Goal: Information Seeking & Learning: Learn about a topic

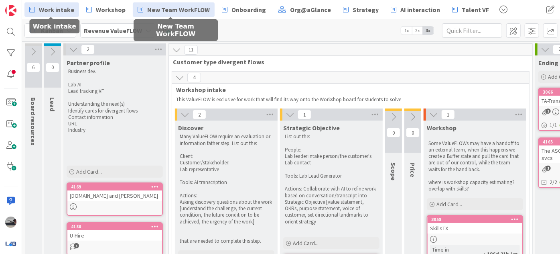
scroll to position [328, 0]
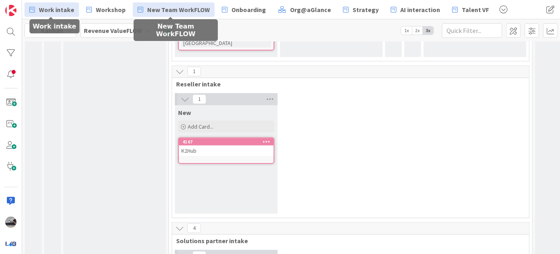
click at [187, 9] on span "New Team WorkFLOW" at bounding box center [178, 10] width 63 height 10
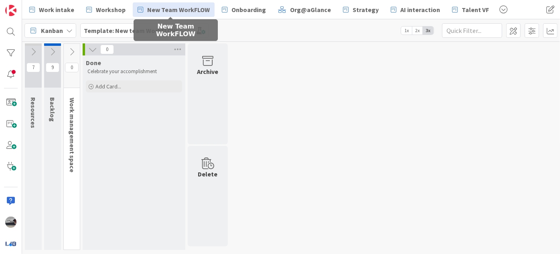
click at [90, 50] on icon at bounding box center [92, 49] width 9 height 9
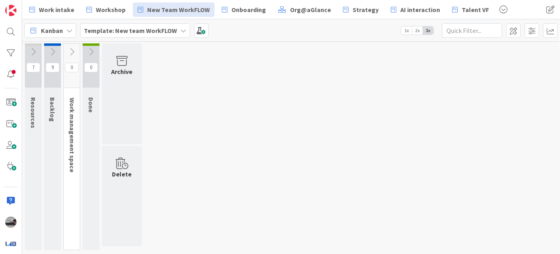
click at [29, 51] on icon at bounding box center [33, 51] width 9 height 9
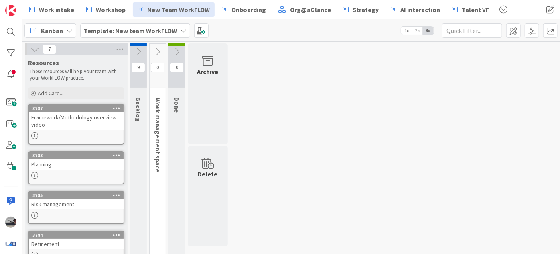
click at [58, 115] on div "Framework/Methodology overview video" at bounding box center [76, 121] width 95 height 18
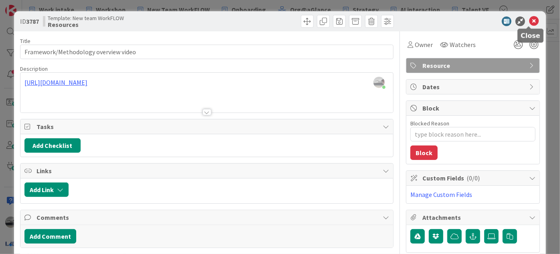
click at [529, 20] on icon at bounding box center [534, 21] width 10 height 10
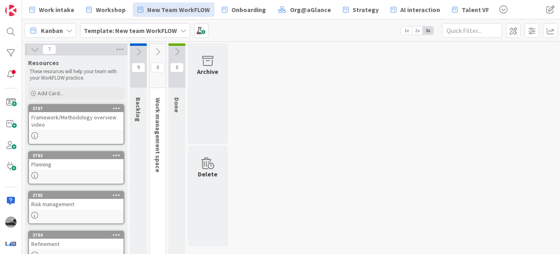
click at [30, 47] on icon at bounding box center [34, 49] width 9 height 9
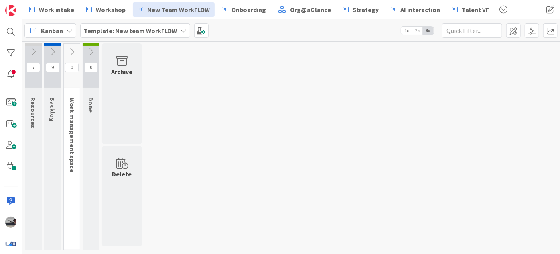
click at [51, 47] on icon at bounding box center [52, 51] width 9 height 9
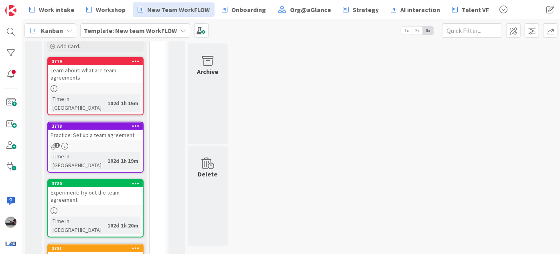
scroll to position [146, 0]
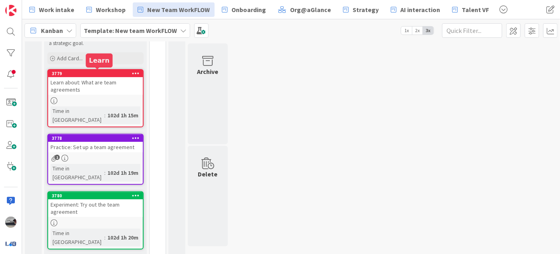
click at [84, 71] on div "3779" at bounding box center [97, 74] width 91 height 6
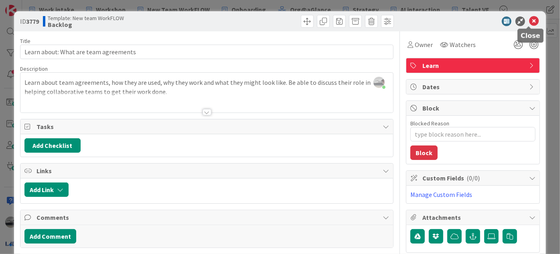
click at [529, 18] on icon at bounding box center [534, 21] width 10 height 10
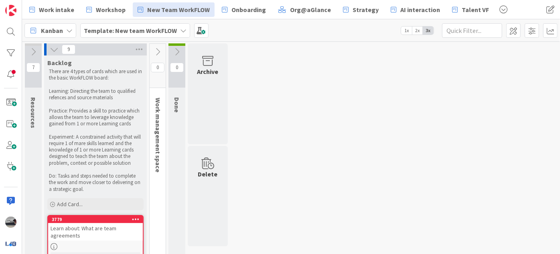
click at [52, 51] on icon at bounding box center [54, 49] width 9 height 9
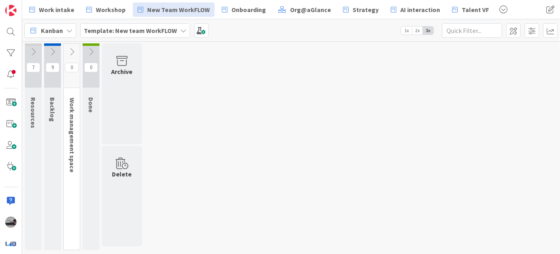
click at [73, 53] on icon at bounding box center [71, 51] width 9 height 9
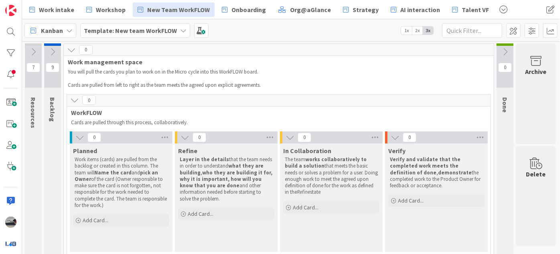
click at [52, 50] on icon at bounding box center [52, 51] width 9 height 9
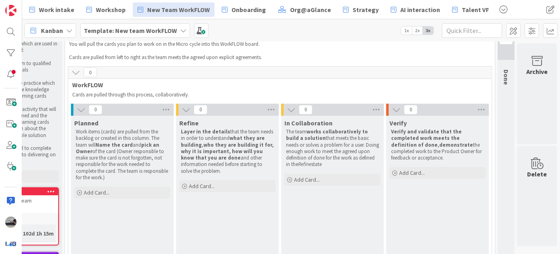
scroll to position [0, 89]
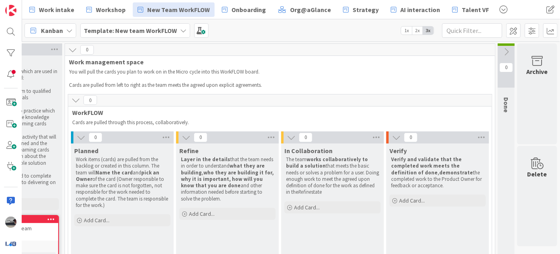
click at [503, 49] on icon at bounding box center [506, 51] width 9 height 9
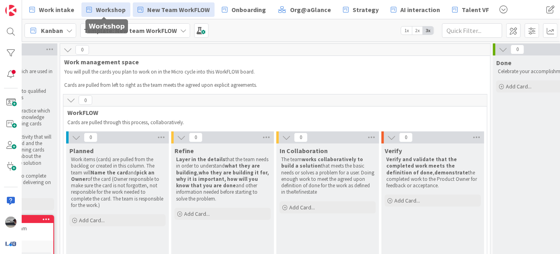
click at [105, 9] on span "Workshop" at bounding box center [111, 10] width 30 height 10
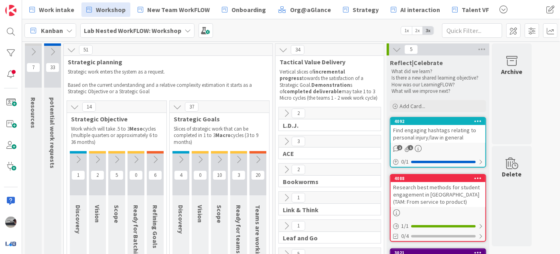
click at [396, 48] on icon at bounding box center [396, 49] width 9 height 9
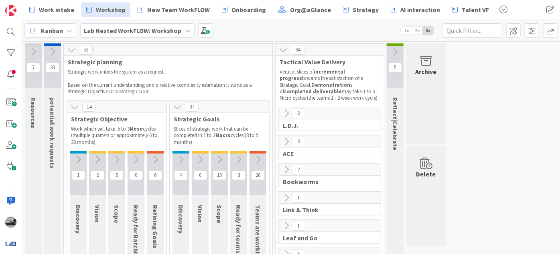
click at [67, 49] on icon at bounding box center [71, 49] width 9 height 9
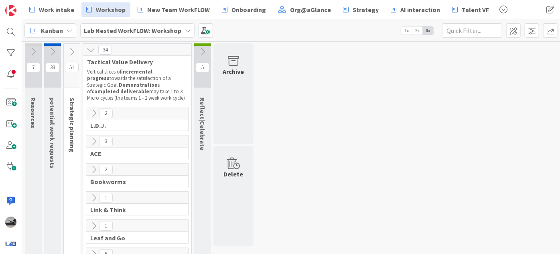
click at [90, 47] on icon at bounding box center [90, 49] width 9 height 9
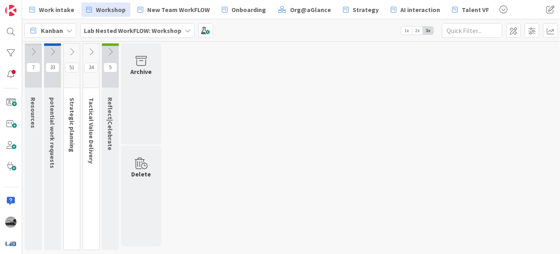
click at [28, 49] on button at bounding box center [33, 52] width 17 height 12
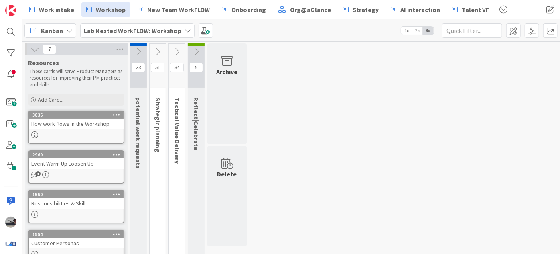
click at [31, 50] on icon at bounding box center [34, 49] width 9 height 9
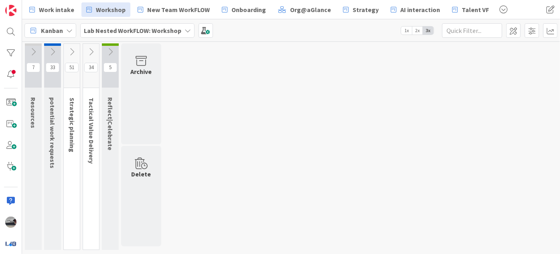
click at [52, 50] on icon at bounding box center [52, 51] width 9 height 9
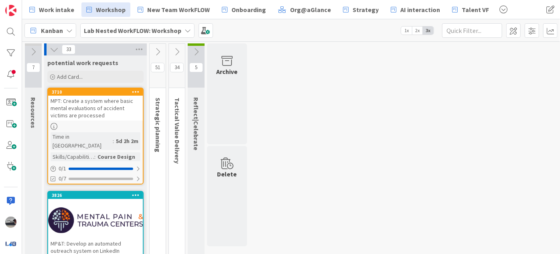
click at [52, 50] on icon at bounding box center [54, 49] width 9 height 9
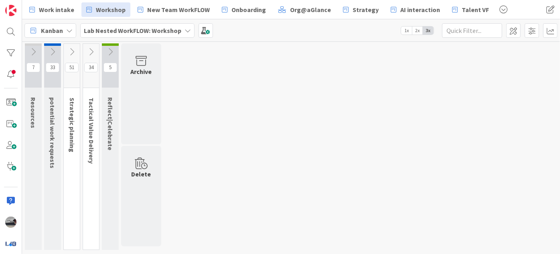
click at [69, 52] on icon at bounding box center [71, 51] width 9 height 9
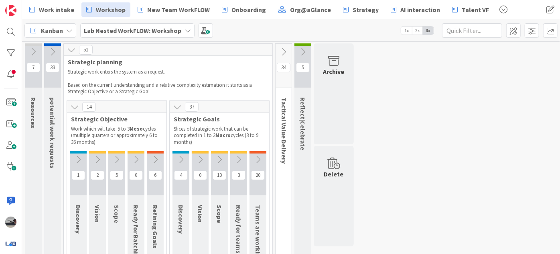
click at [69, 52] on icon at bounding box center [71, 49] width 9 height 9
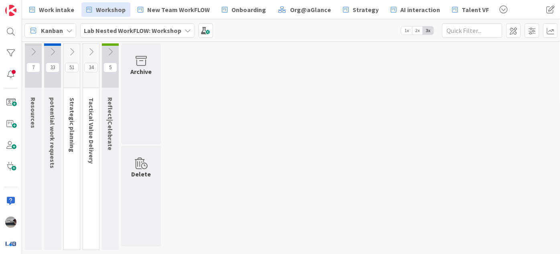
click at [74, 51] on icon at bounding box center [71, 51] width 9 height 9
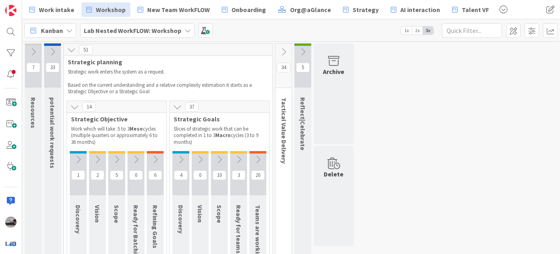
click at [153, 155] on icon at bounding box center [155, 159] width 9 height 9
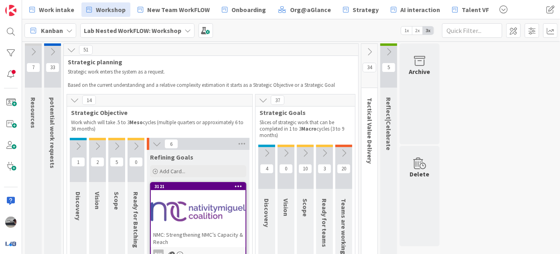
click at [325, 154] on icon at bounding box center [324, 152] width 9 height 9
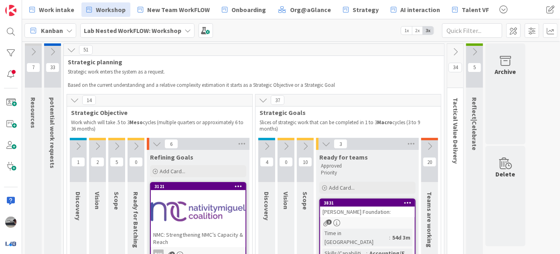
click at [431, 146] on icon at bounding box center [429, 146] width 9 height 9
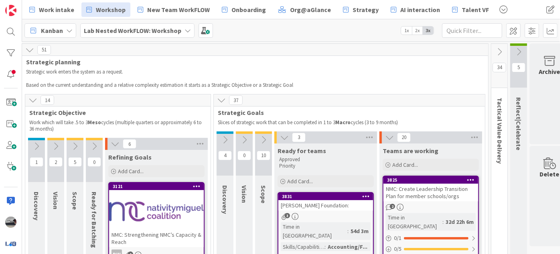
scroll to position [0, 59]
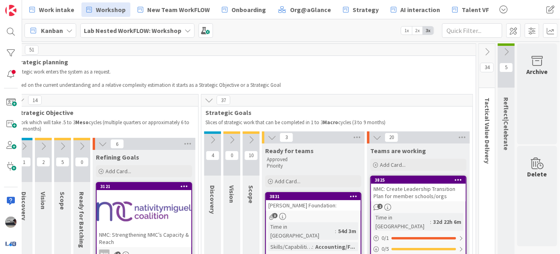
click at [483, 53] on icon at bounding box center [487, 51] width 9 height 9
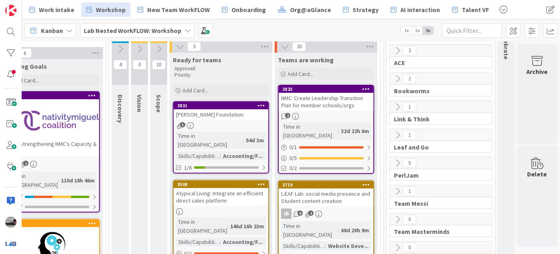
scroll to position [109, 150]
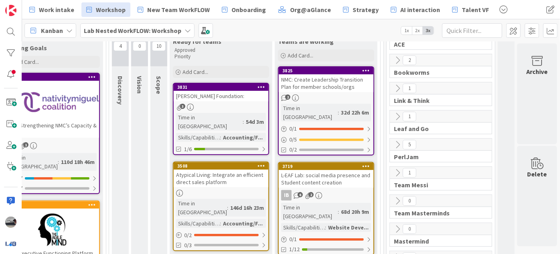
click at [394, 140] on icon at bounding box center [397, 144] width 9 height 9
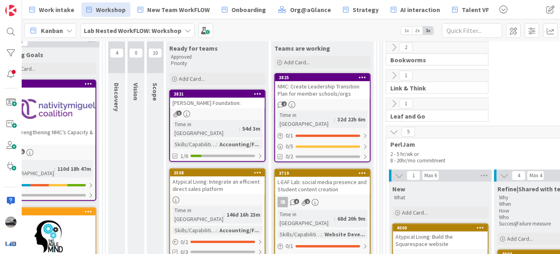
scroll to position [73, 150]
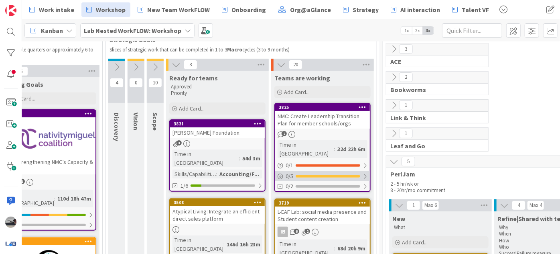
click at [364, 173] on div at bounding box center [365, 176] width 5 height 6
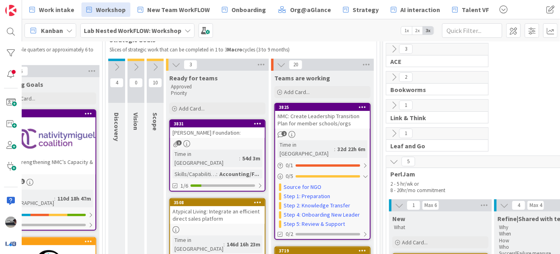
click at [175, 69] on button at bounding box center [176, 64] width 10 height 10
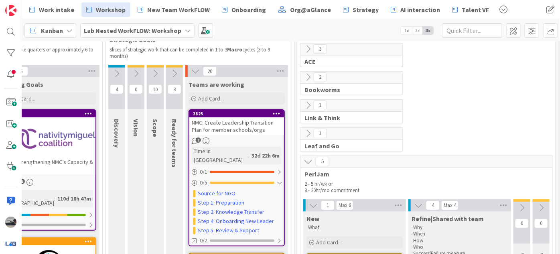
click at [192, 66] on button at bounding box center [195, 71] width 10 height 10
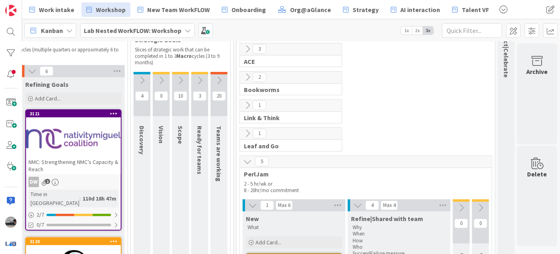
click at [248, 205] on icon at bounding box center [252, 205] width 9 height 9
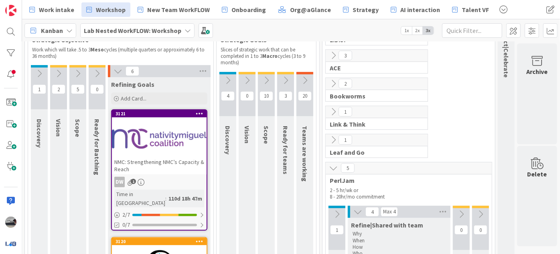
scroll to position [73, 43]
click at [353, 209] on icon at bounding box center [357, 211] width 9 height 9
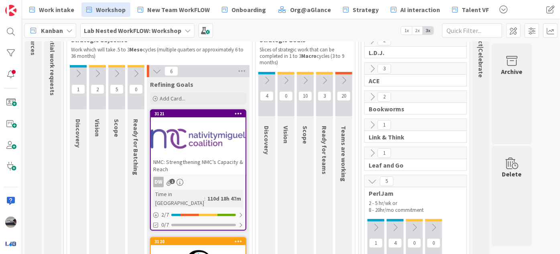
scroll to position [73, 0]
click at [146, 28] on b "Lab Nested WorkFLOW: Workshop" at bounding box center [133, 30] width 98 height 8
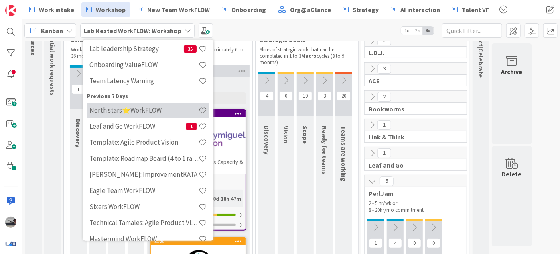
scroll to position [109, 0]
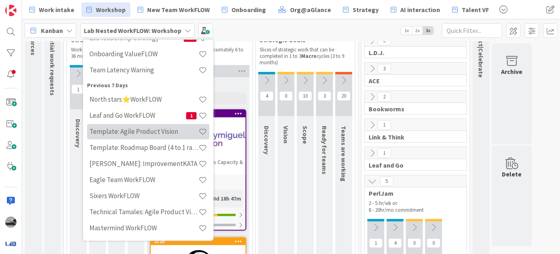
click at [164, 130] on h4 "Template: Agile Product Vision" at bounding box center [143, 131] width 109 height 8
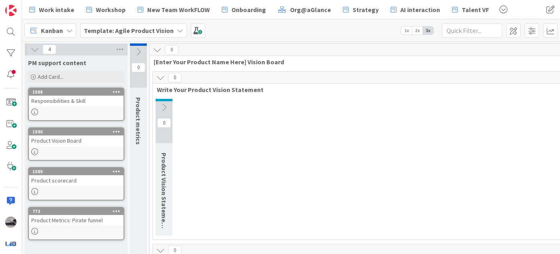
click at [77, 138] on div "Product Vision Board" at bounding box center [76, 140] width 95 height 10
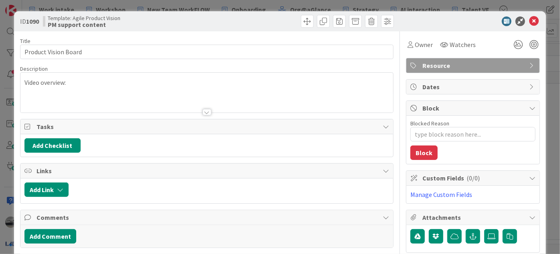
click at [205, 113] on div at bounding box center [207, 112] width 9 height 6
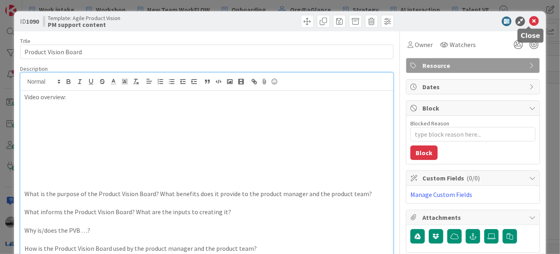
click at [529, 17] on icon at bounding box center [534, 21] width 10 height 10
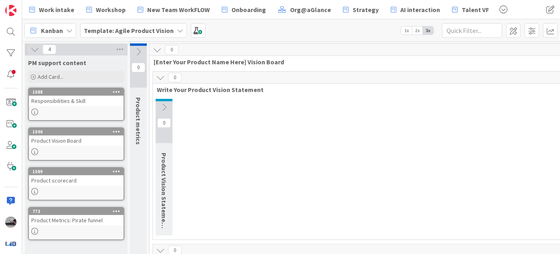
click at [35, 51] on icon at bounding box center [34, 49] width 9 height 9
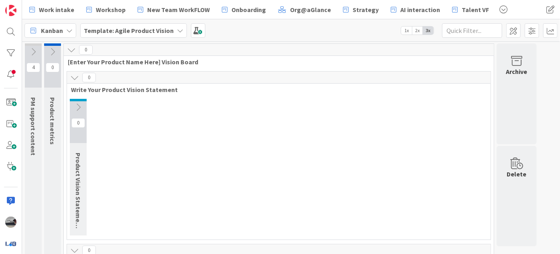
click at [54, 49] on icon at bounding box center [52, 51] width 9 height 9
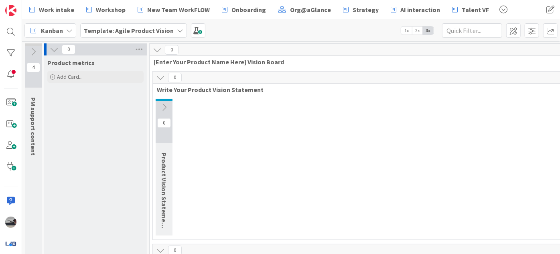
click at [54, 47] on icon at bounding box center [54, 49] width 9 height 9
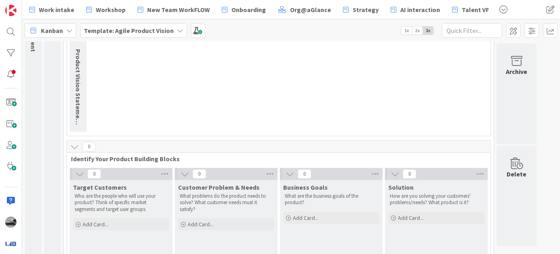
scroll to position [146, 0]
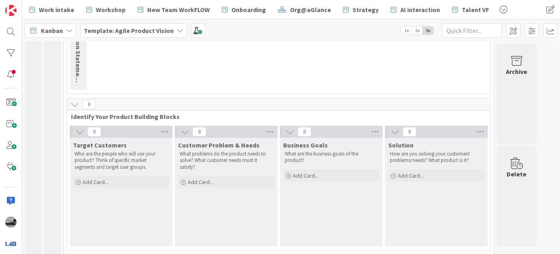
click at [128, 28] on b "Template: Agile Product Vision" at bounding box center [129, 30] width 90 height 8
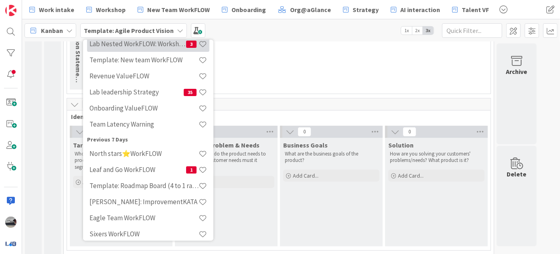
scroll to position [73, 0]
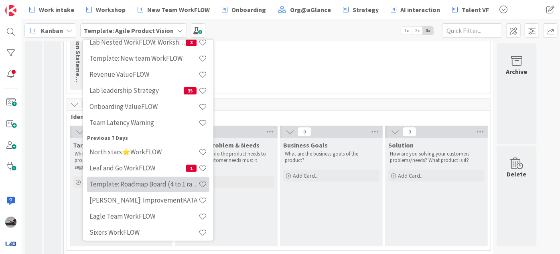
click at [154, 183] on h4 "Template: Roadmap Board (4 to 1 ratio or Annual/Quarterly view)" at bounding box center [143, 184] width 109 height 8
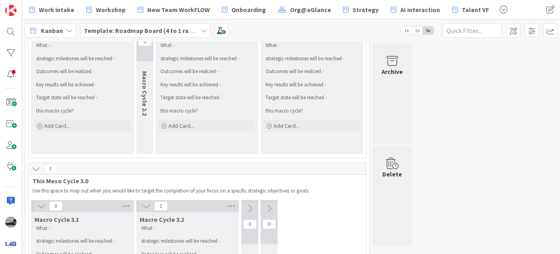
scroll to position [75, 0]
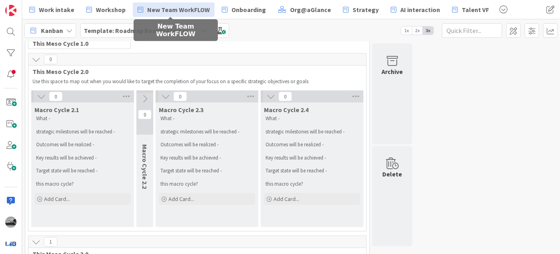
click at [181, 8] on span "New Team WorkFLOW" at bounding box center [178, 10] width 63 height 10
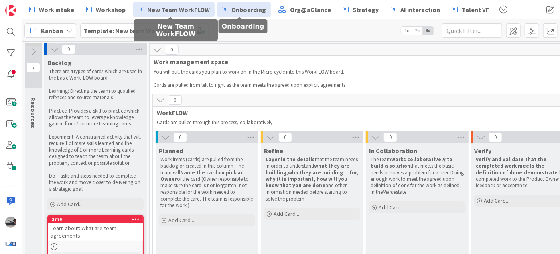
click at [244, 8] on span "Onboarding" at bounding box center [249, 10] width 35 height 10
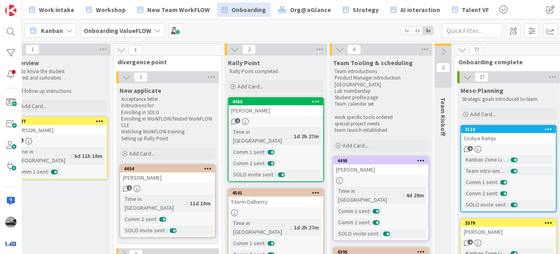
scroll to position [0, 195]
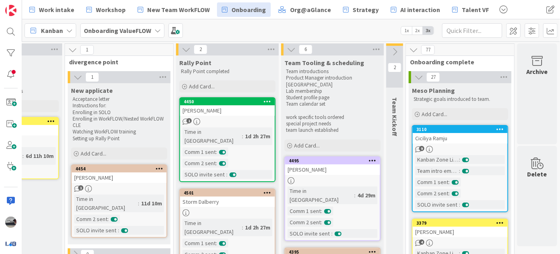
click at [230, 110] on div "[PERSON_NAME]" at bounding box center [227, 110] width 95 height 10
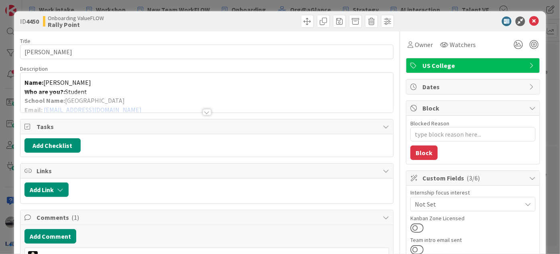
click at [437, 68] on span "US College" at bounding box center [474, 66] width 103 height 10
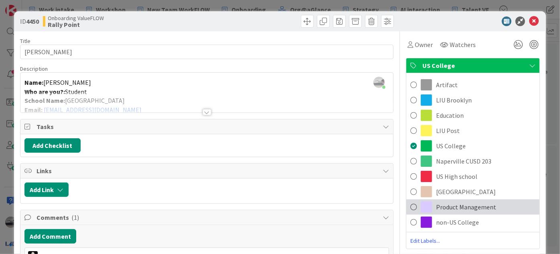
click at [477, 204] on span "Product Management" at bounding box center [466, 207] width 60 height 10
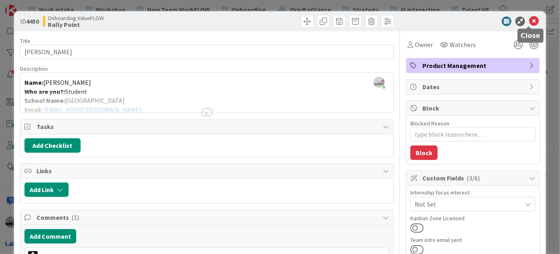
click at [533, 21] on icon at bounding box center [534, 21] width 10 height 10
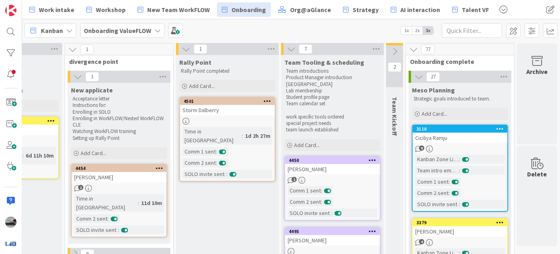
scroll to position [0, 195]
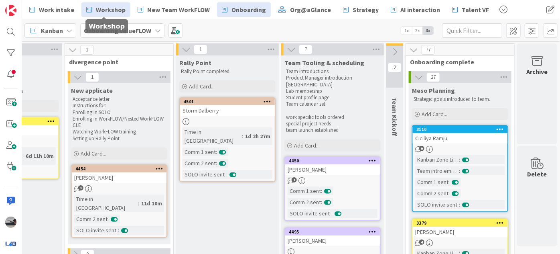
click at [109, 5] on span "Workshop" at bounding box center [111, 10] width 30 height 10
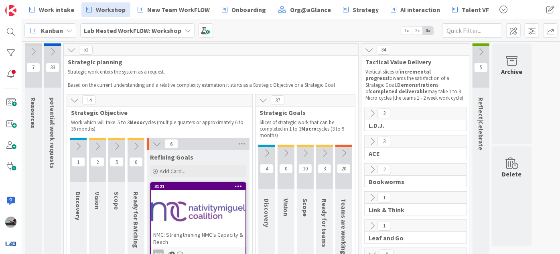
click at [320, 151] on icon at bounding box center [324, 152] width 9 height 9
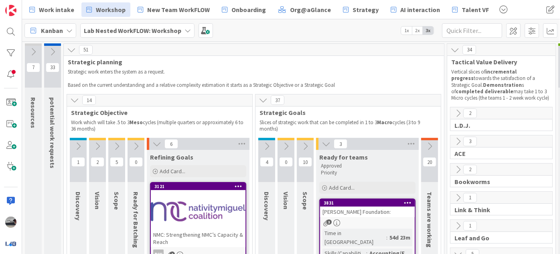
click at [433, 143] on icon at bounding box center [429, 146] width 9 height 9
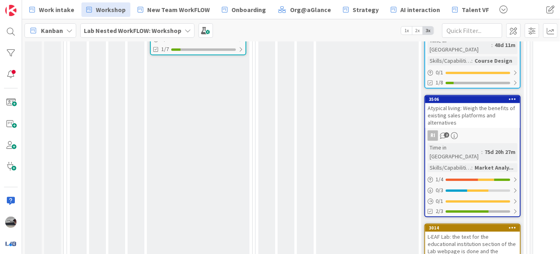
scroll to position [928, 0]
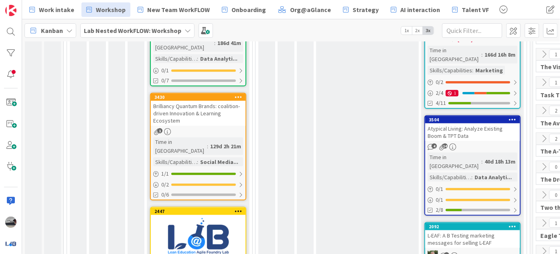
scroll to position [476, 0]
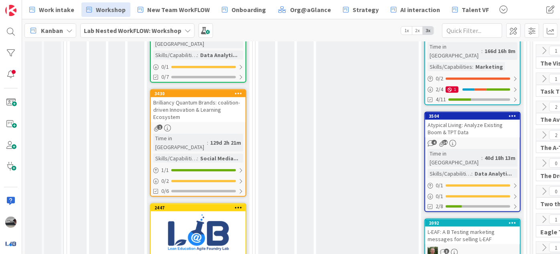
click at [480, 120] on div "Atypical Living: Analyze Existing Boom & TPT Data" at bounding box center [472, 129] width 95 height 18
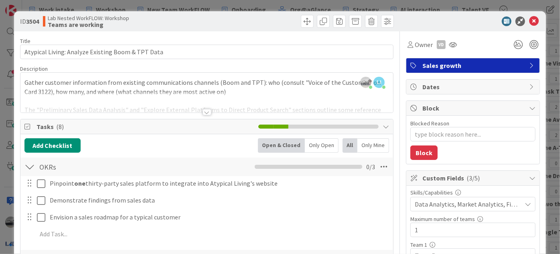
click at [203, 112] on div at bounding box center [207, 112] width 9 height 6
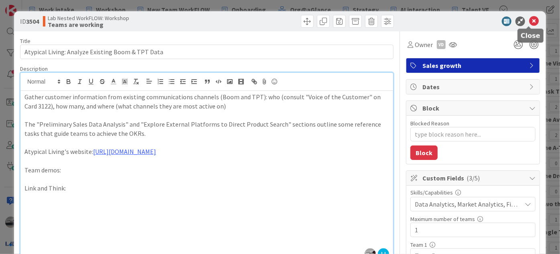
click at [529, 19] on icon at bounding box center [534, 21] width 10 height 10
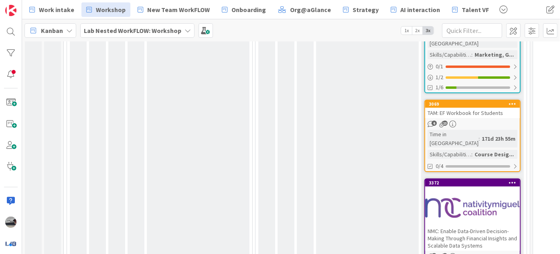
scroll to position [1607, 0]
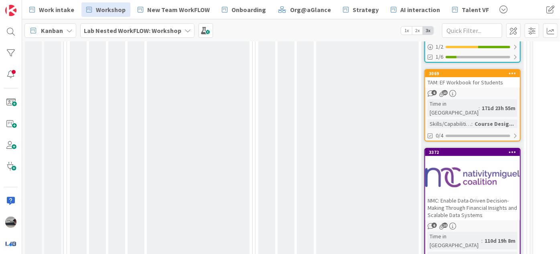
click at [475, 195] on div "NMC: Enable Data-Driven Decision-Making Through Financial Insights and Scalable…" at bounding box center [472, 207] width 95 height 25
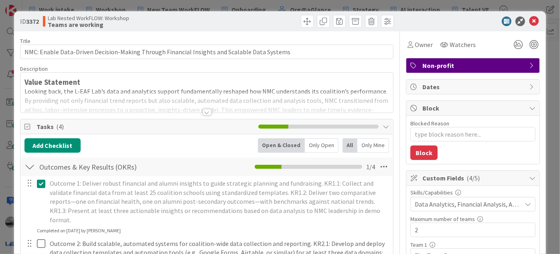
type textarea "x"
click at [207, 113] on div at bounding box center [207, 112] width 9 height 6
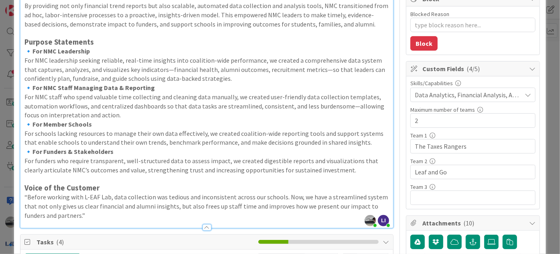
scroll to position [146, 0]
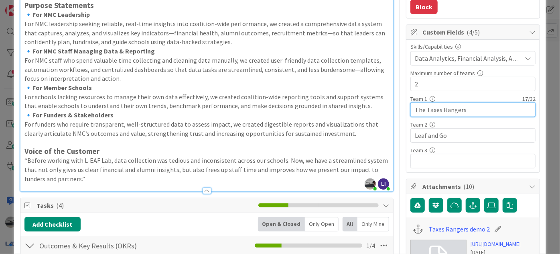
drag, startPoint x: 477, startPoint y: 108, endPoint x: 372, endPoint y: 112, distance: 105.2
type textarea "x"
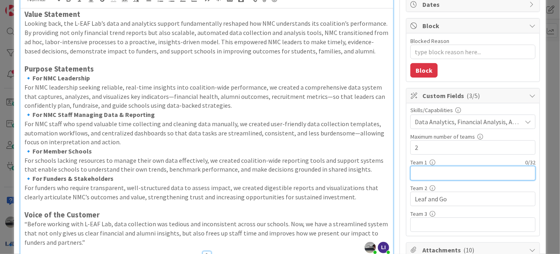
scroll to position [0, 0]
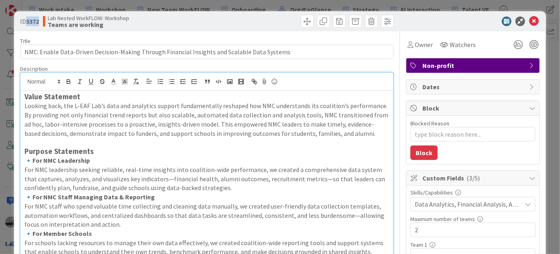
drag, startPoint x: 40, startPoint y: 21, endPoint x: 25, endPoint y: 18, distance: 14.6
click at [25, 18] on span "ID 3372" at bounding box center [29, 21] width 19 height 10
click at [529, 20] on icon at bounding box center [534, 21] width 10 height 10
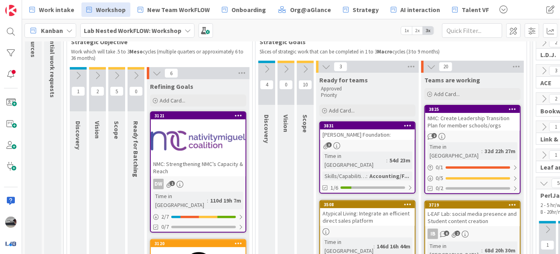
scroll to position [71, 0]
click at [301, 69] on icon at bounding box center [305, 69] width 9 height 9
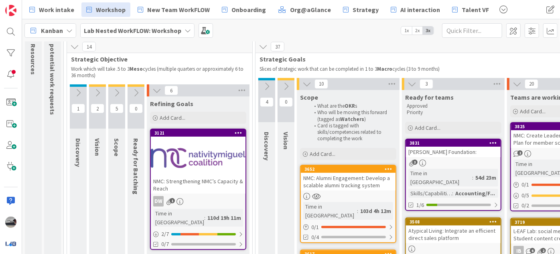
scroll to position [0, 0]
